Goal: Check status: Check status

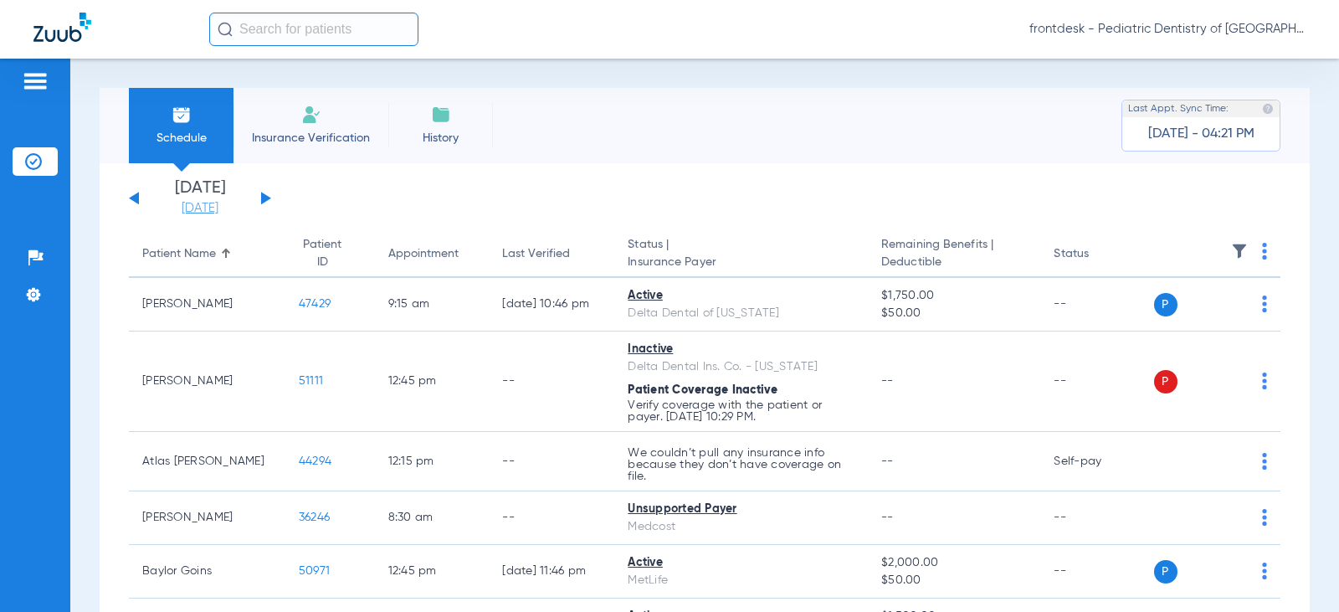
click at [203, 208] on link "[DATE]" at bounding box center [200, 208] width 100 height 17
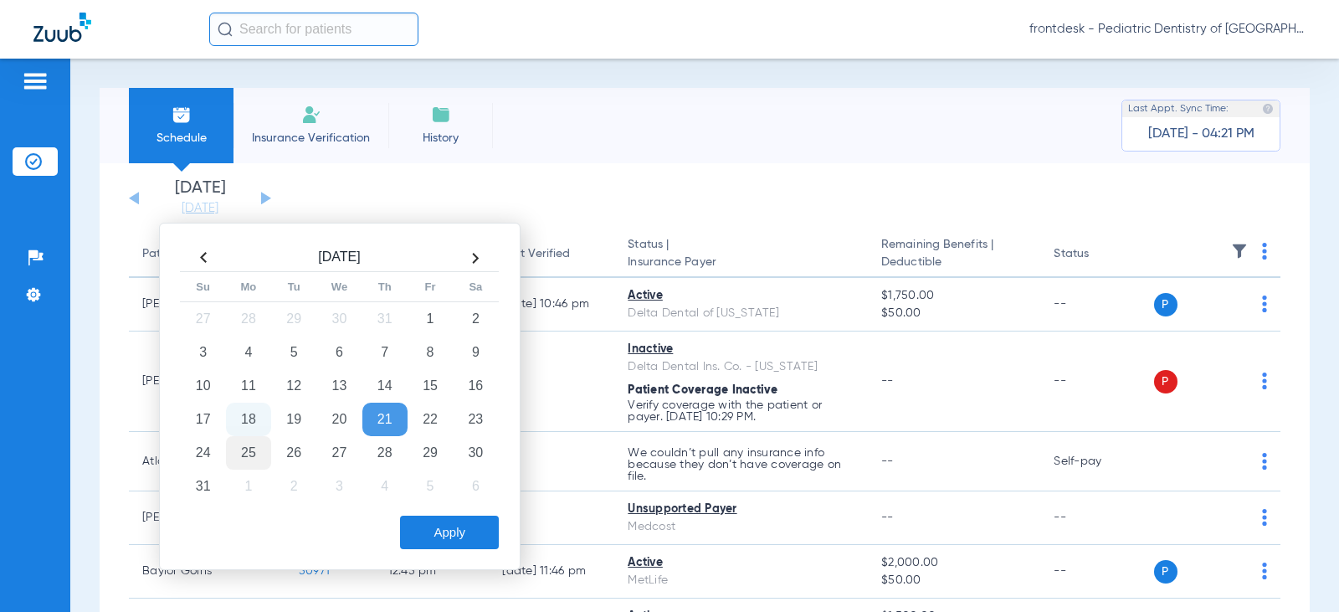
click at [239, 454] on td "25" at bounding box center [248, 452] width 45 height 33
click at [495, 537] on button "Apply" at bounding box center [449, 531] width 99 height 33
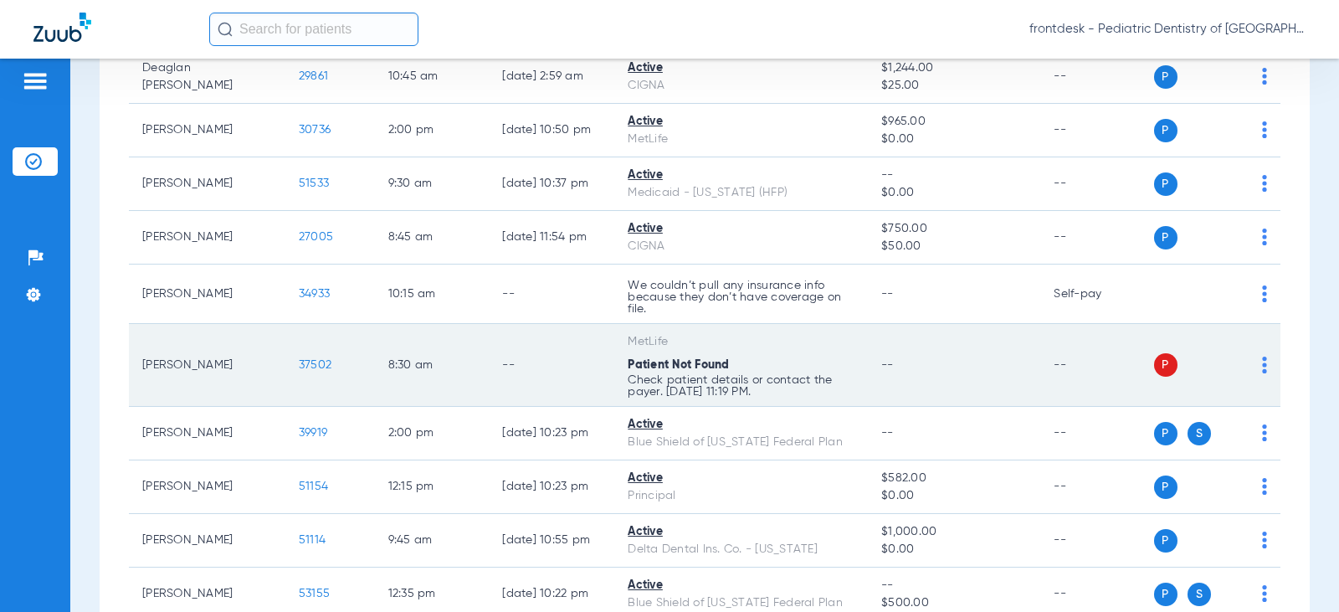
scroll to position [1674, 0]
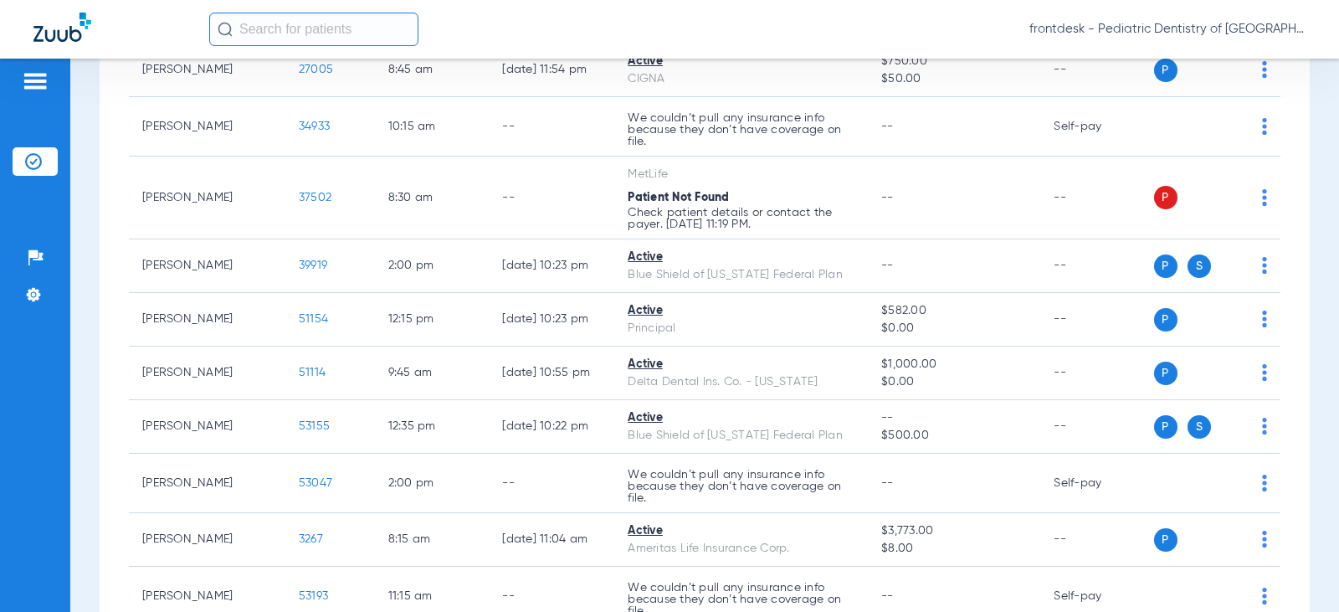
click at [90, 178] on div "Schedule Insurance Verification History Last Appt. Sync Time: [DATE] - 04:21 PM…" at bounding box center [704, 335] width 1269 height 553
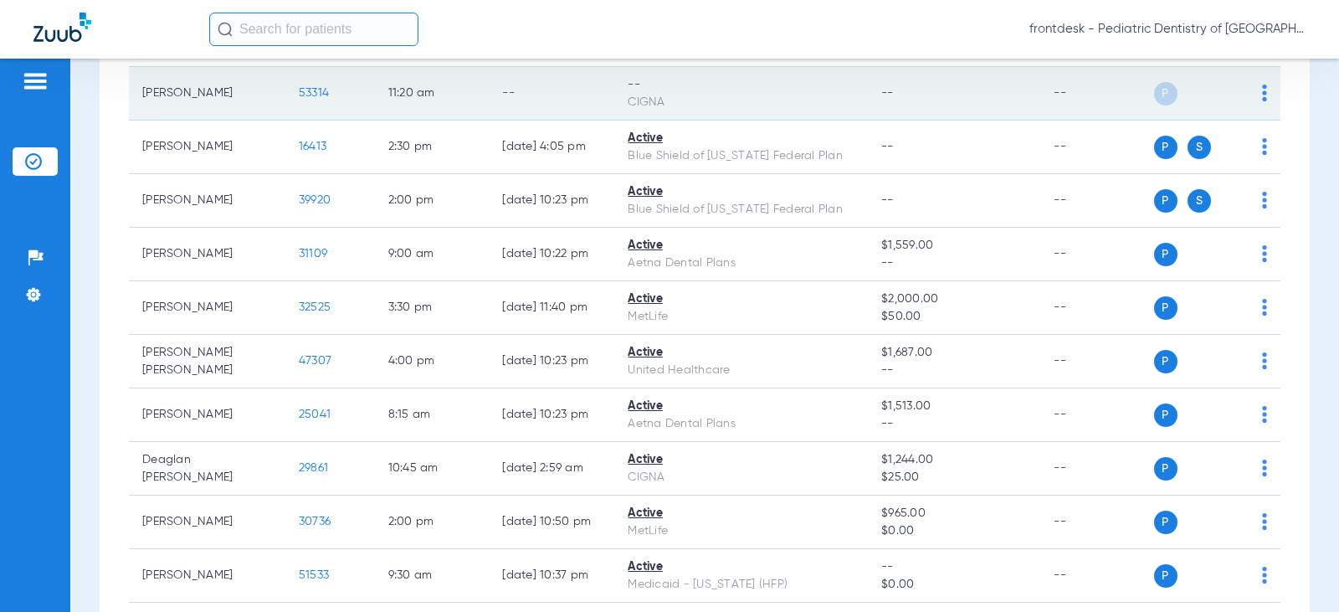
scroll to position [1061, 0]
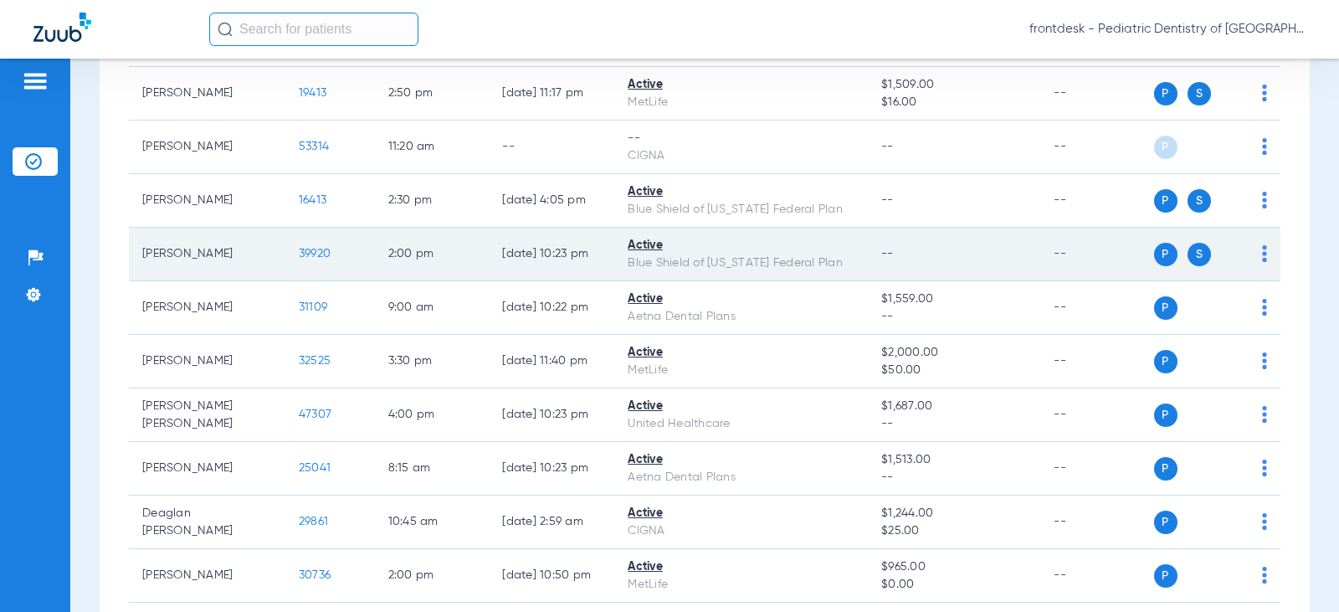
click at [192, 258] on td "[PERSON_NAME]" at bounding box center [207, 255] width 156 height 54
click at [301, 256] on span "39920" at bounding box center [315, 254] width 32 height 12
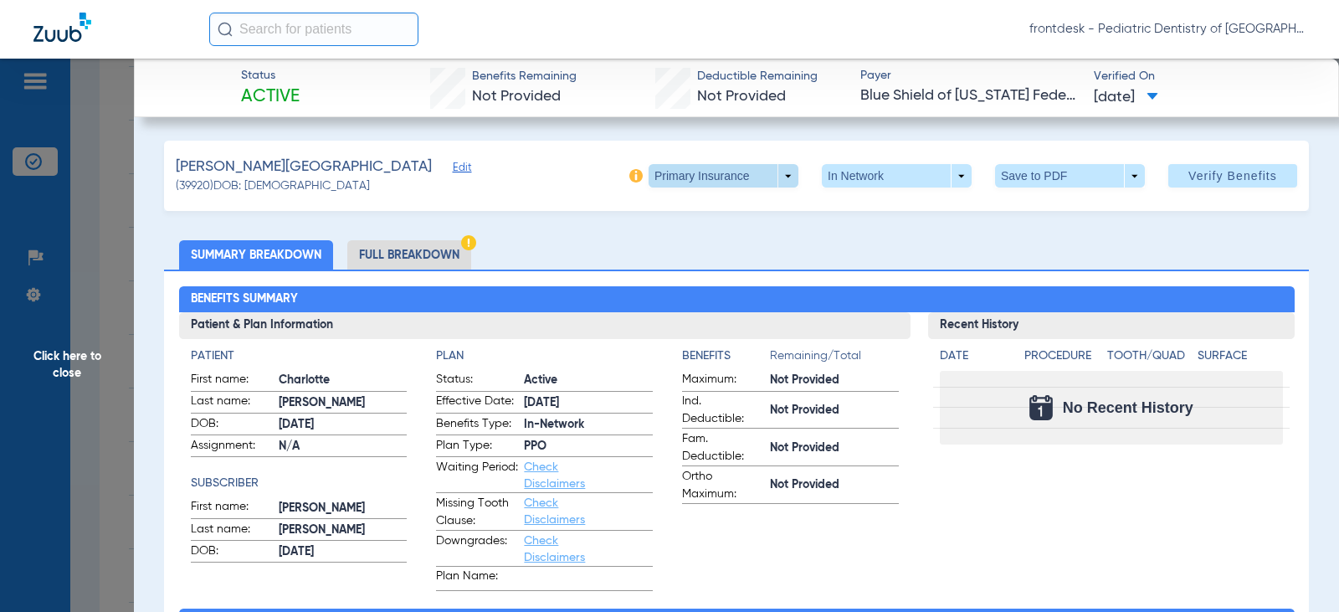
click at [736, 183] on span at bounding box center [723, 175] width 150 height 23
click at [710, 240] on span "Secondary Insurance" at bounding box center [705, 243] width 110 height 12
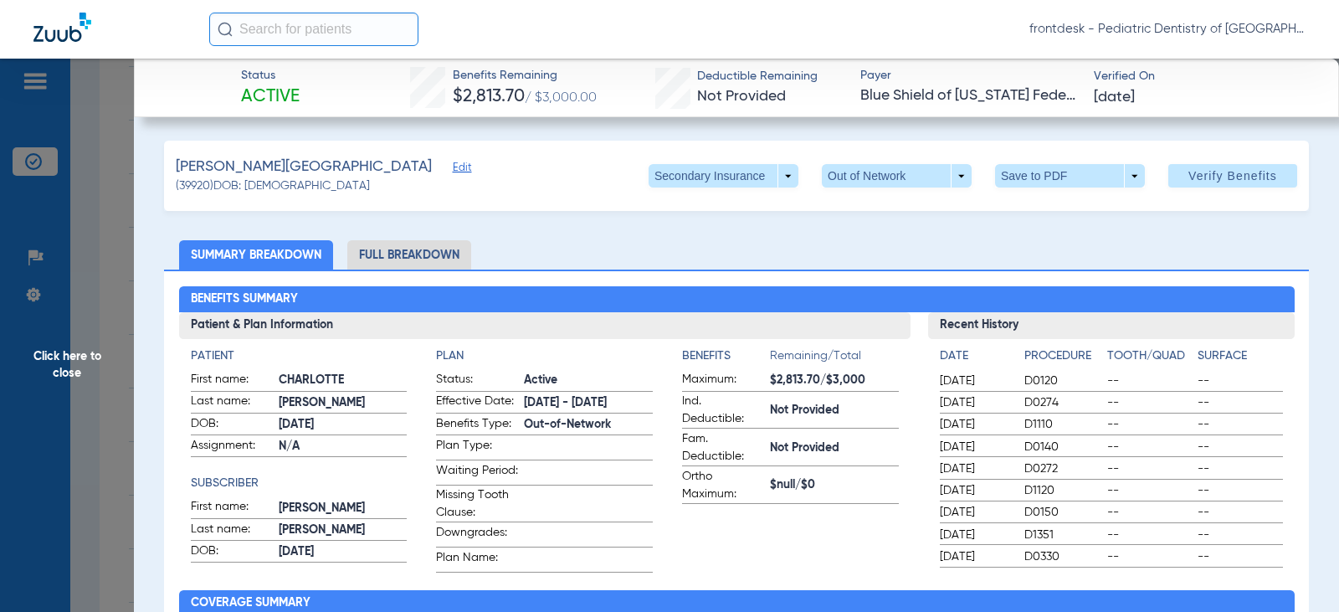
click at [408, 249] on li "Full Breakdown" at bounding box center [409, 254] width 124 height 29
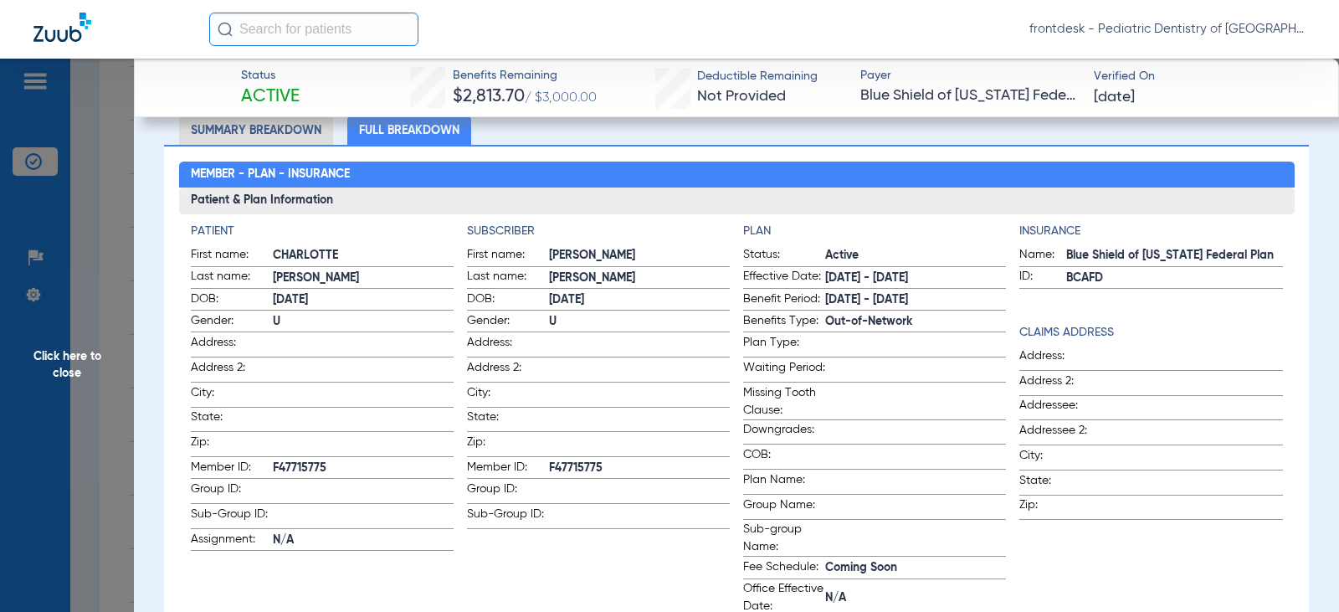
scroll to position [167, 0]
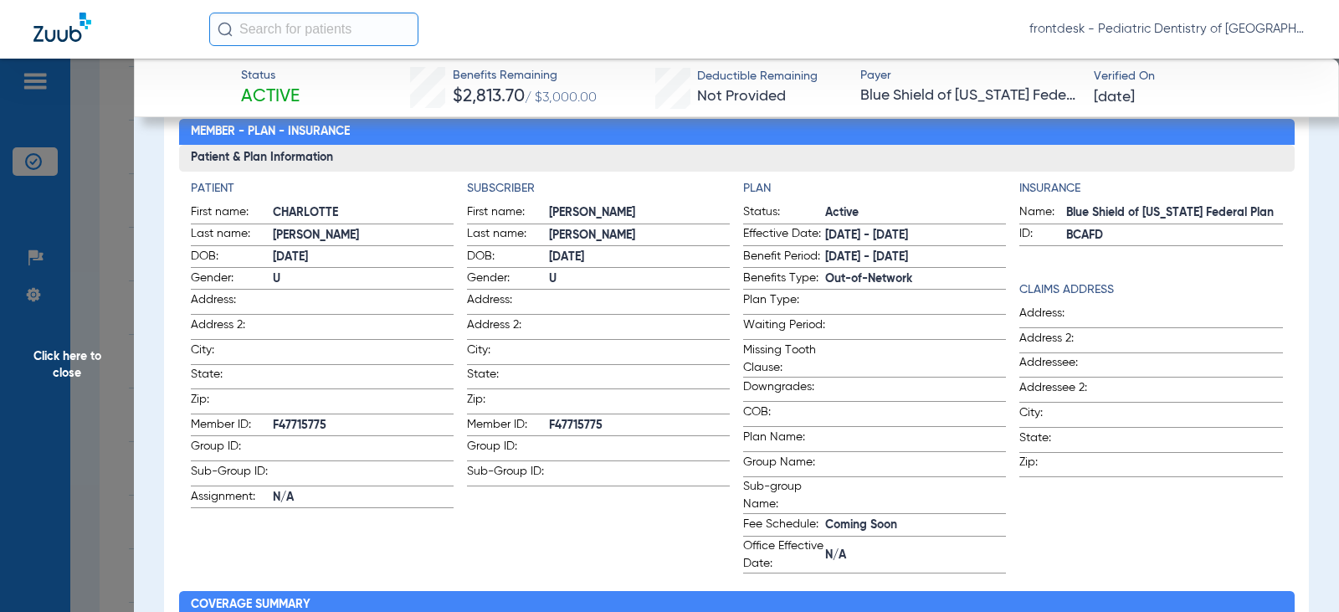
click at [113, 224] on span "Click here to close" at bounding box center [67, 365] width 134 height 612
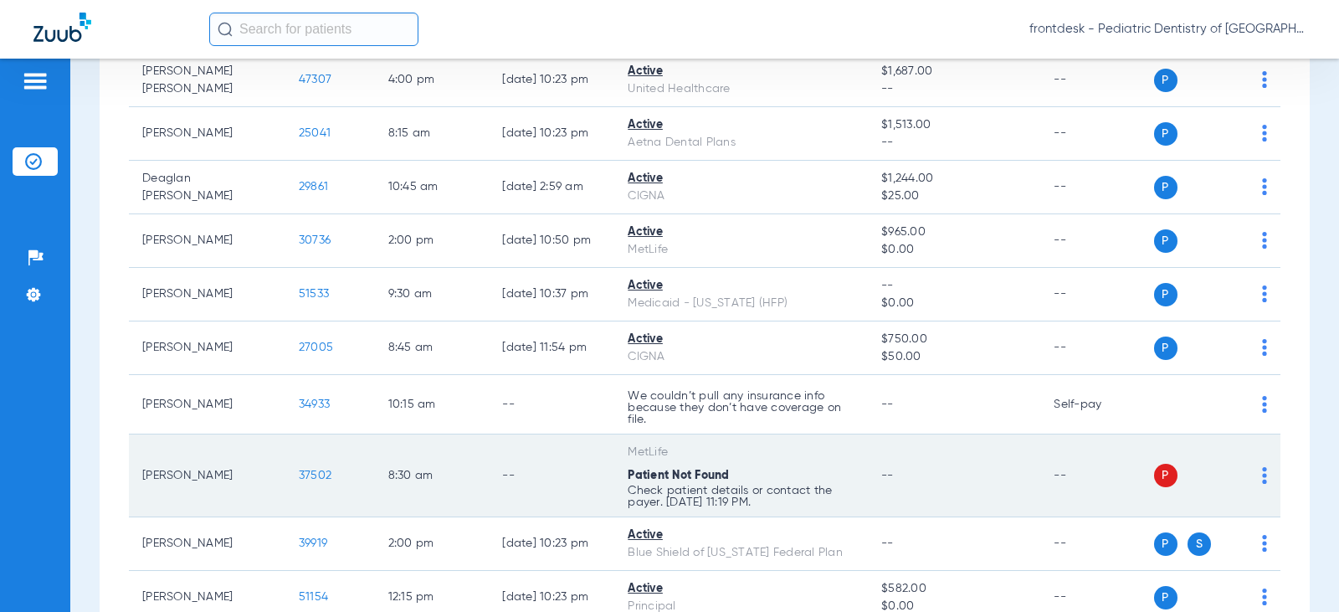
scroll to position [1479, 0]
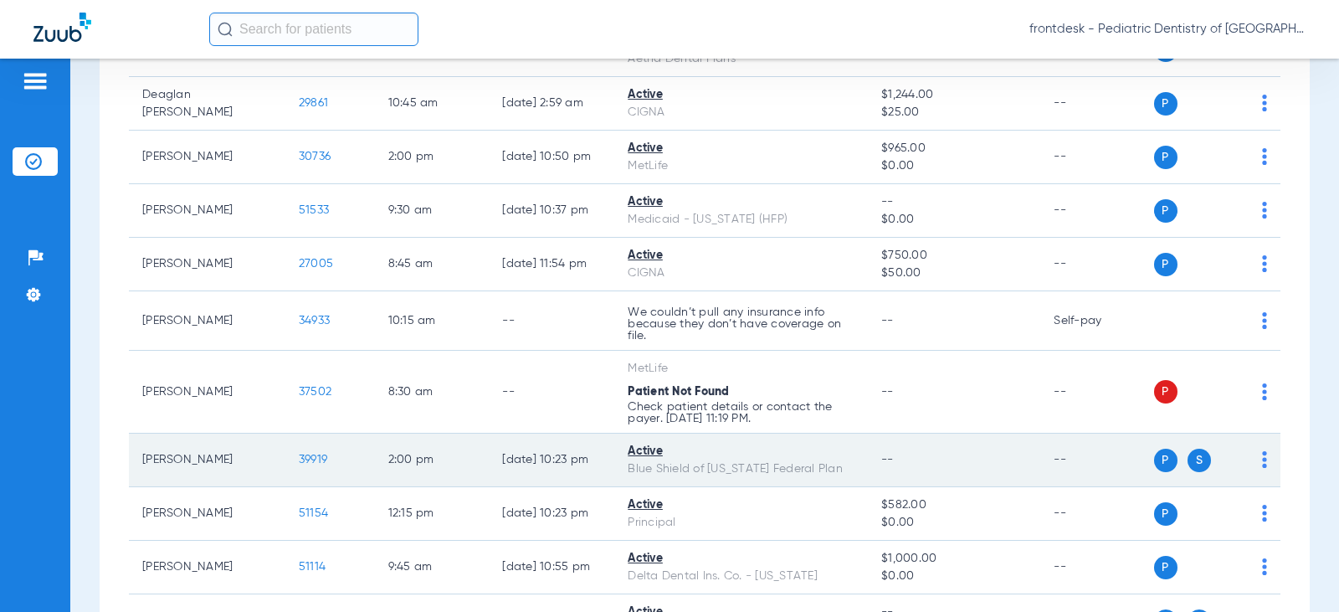
click at [299, 462] on span "39919" at bounding box center [313, 460] width 28 height 12
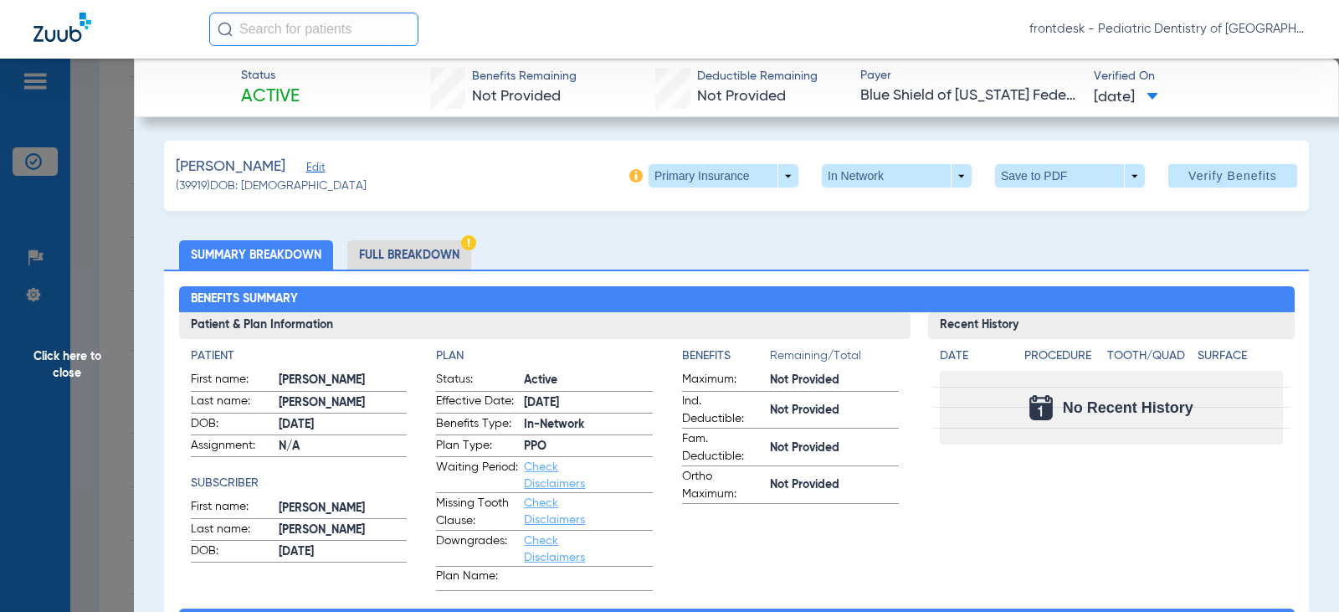
click at [666, 191] on div "[PERSON_NAME] (39919) DOB: [DEMOGRAPHIC_DATA] Primary Insurance arrow_drop_down…" at bounding box center [736, 176] width 1145 height 70
click at [664, 181] on span at bounding box center [723, 175] width 150 height 23
click at [681, 241] on span "Secondary Insurance" at bounding box center [705, 243] width 110 height 12
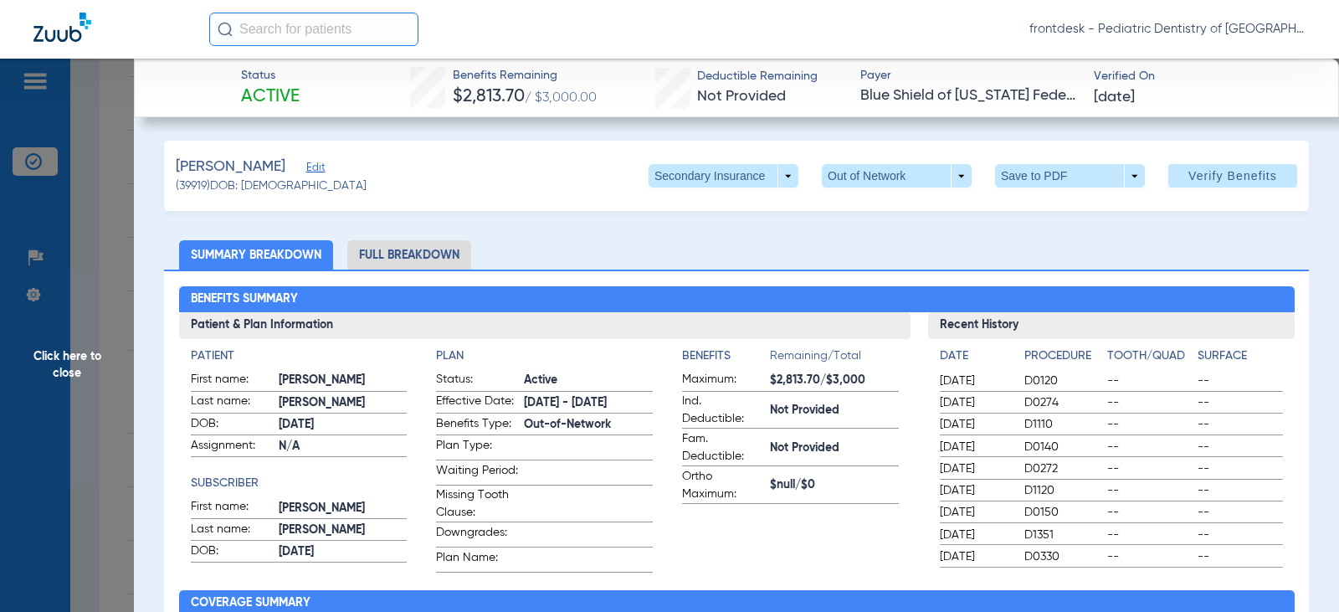
click at [392, 261] on li "Full Breakdown" at bounding box center [409, 254] width 124 height 29
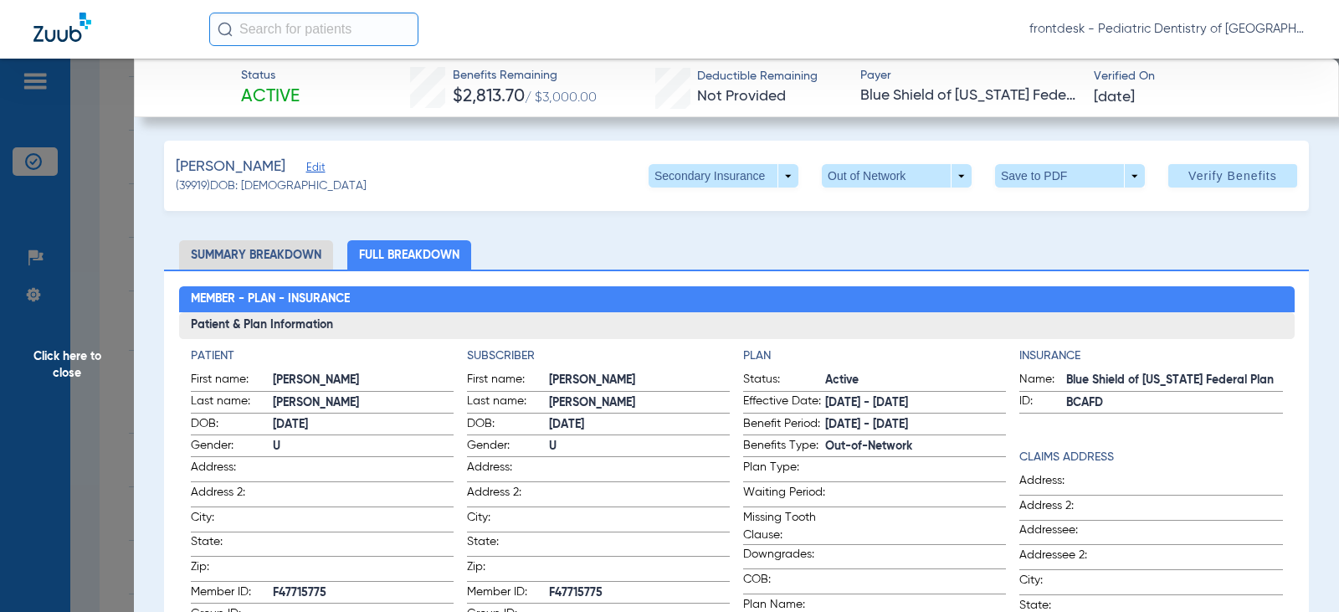
scroll to position [84, 0]
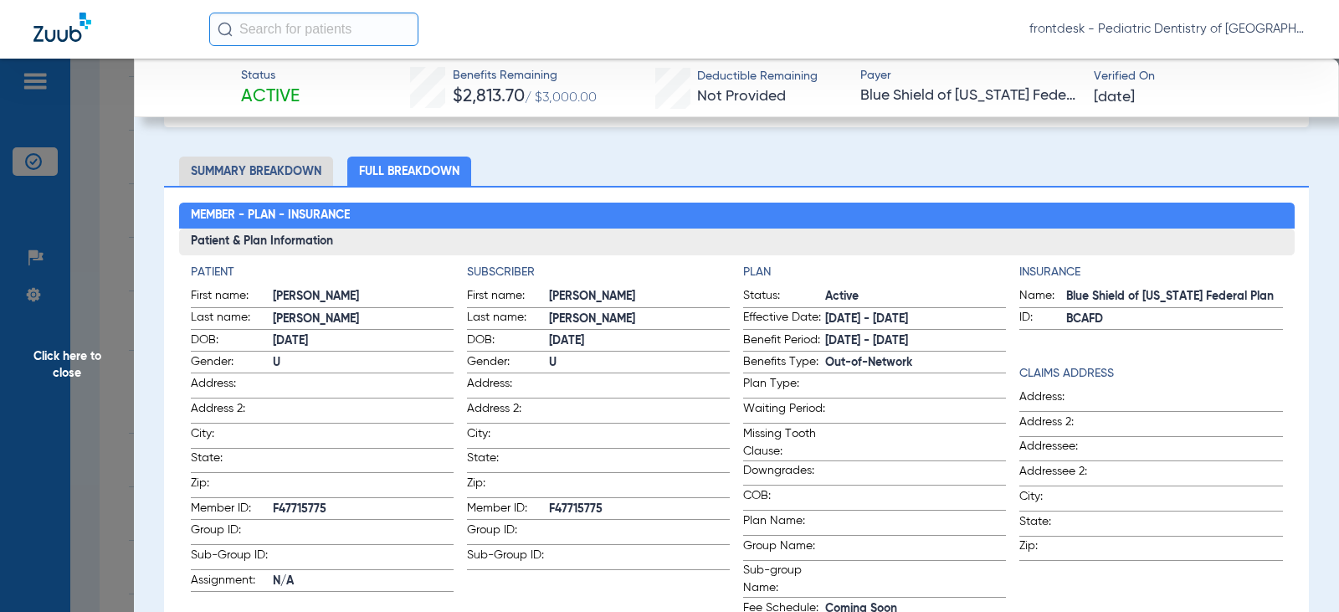
click at [112, 269] on span "Click here to close" at bounding box center [67, 365] width 134 height 612
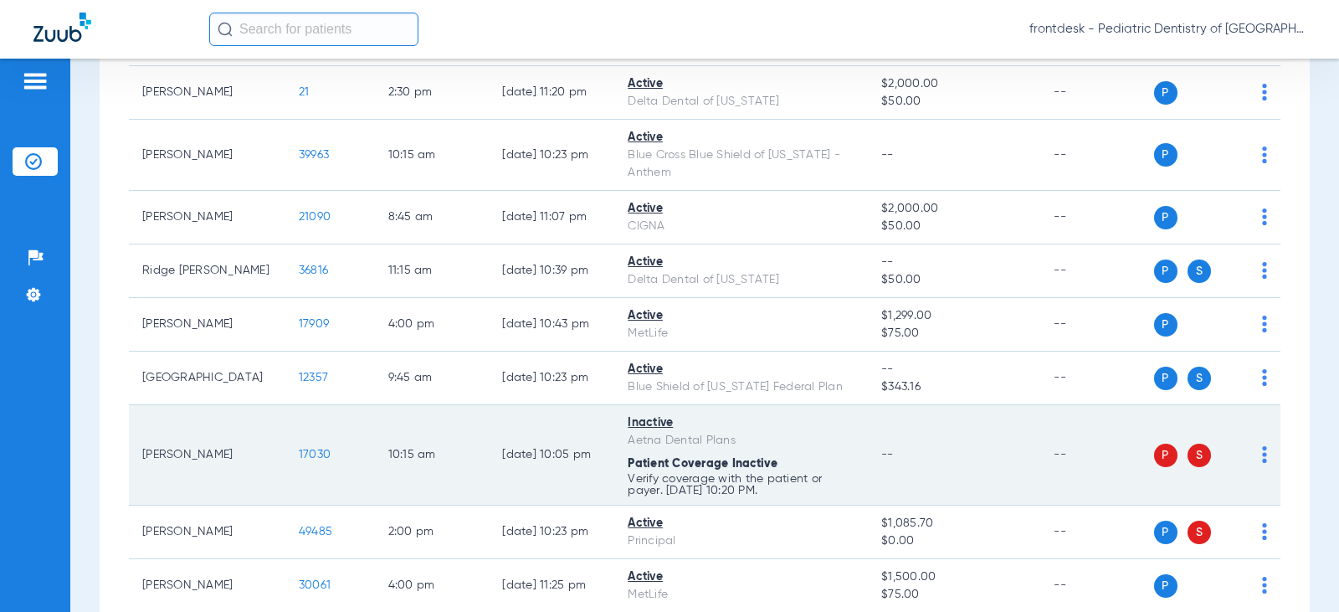
scroll to position [3404, 0]
